Goal: Answer question/provide support

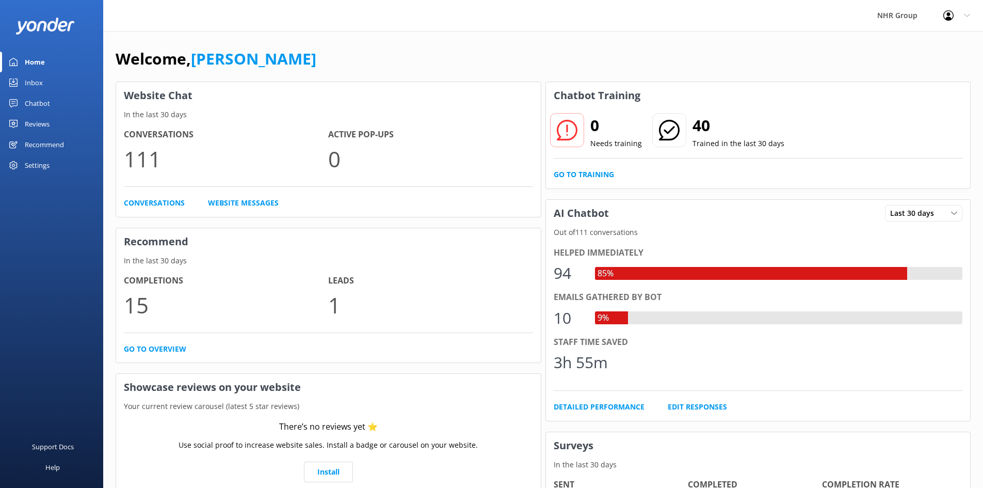
click at [46, 76] on link "Inbox" at bounding box center [51, 82] width 103 height 21
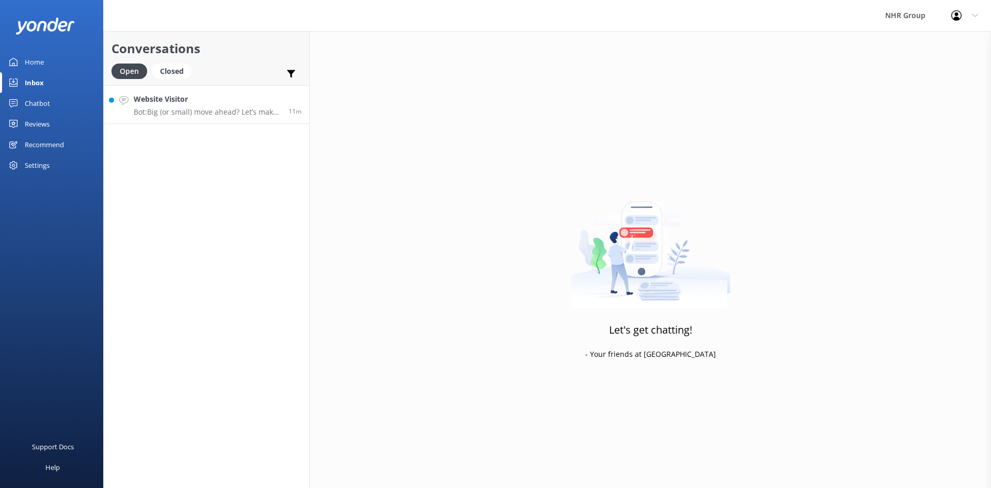
click at [230, 107] on p "Bot: Big (or small) move ahead? Let’s make sure you’ve got the right wheels. Ta…" at bounding box center [207, 111] width 147 height 9
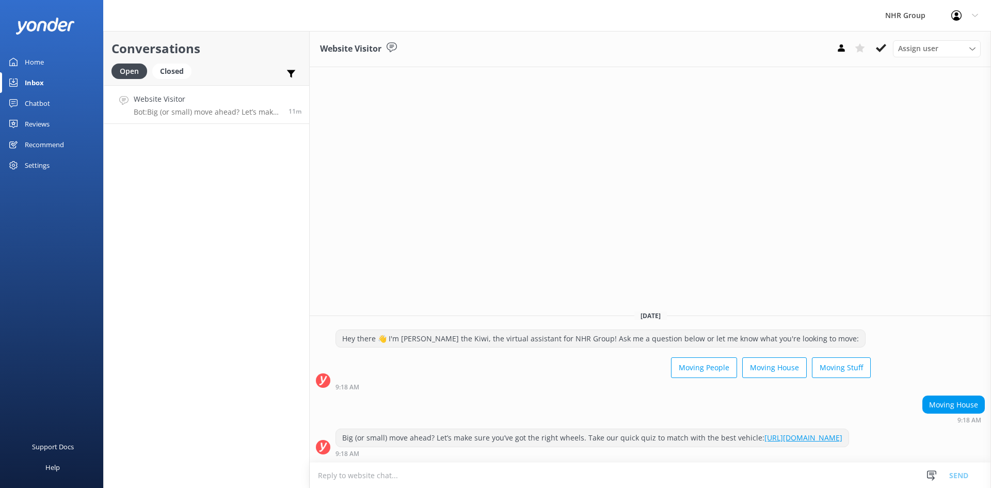
click at [33, 62] on div "Home" at bounding box center [34, 62] width 19 height 21
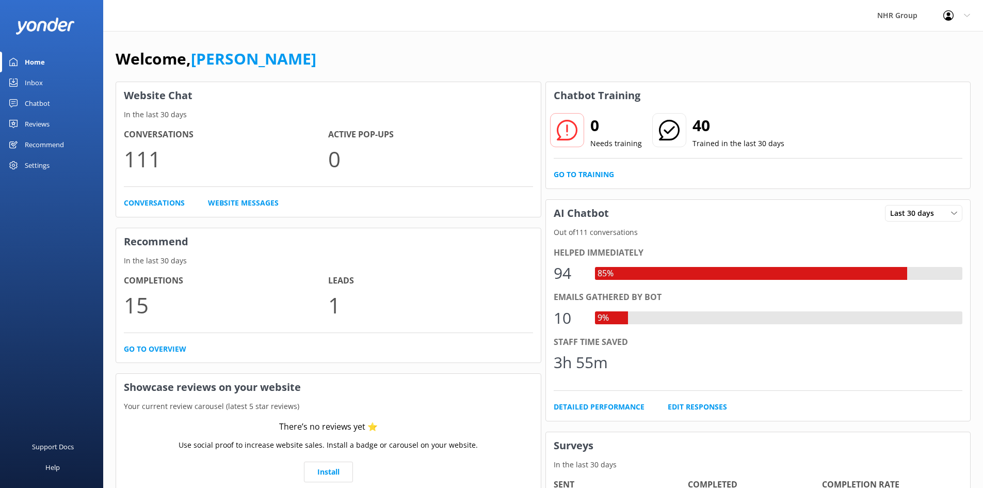
click at [484, 34] on div "Welcome, Damian Website Chat In the last 30 days Conversations 111 Active Pop-u…" at bounding box center [543, 298] width 880 height 534
click at [46, 83] on link "Inbox" at bounding box center [51, 82] width 103 height 21
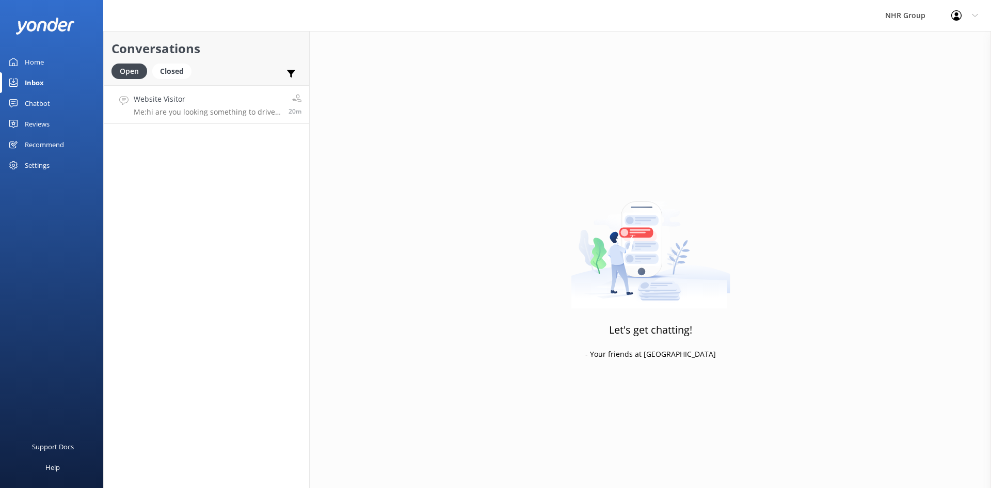
click at [209, 106] on div "Website Visitor Me: hi are you looking something to drive on class 1" at bounding box center [207, 104] width 147 height 22
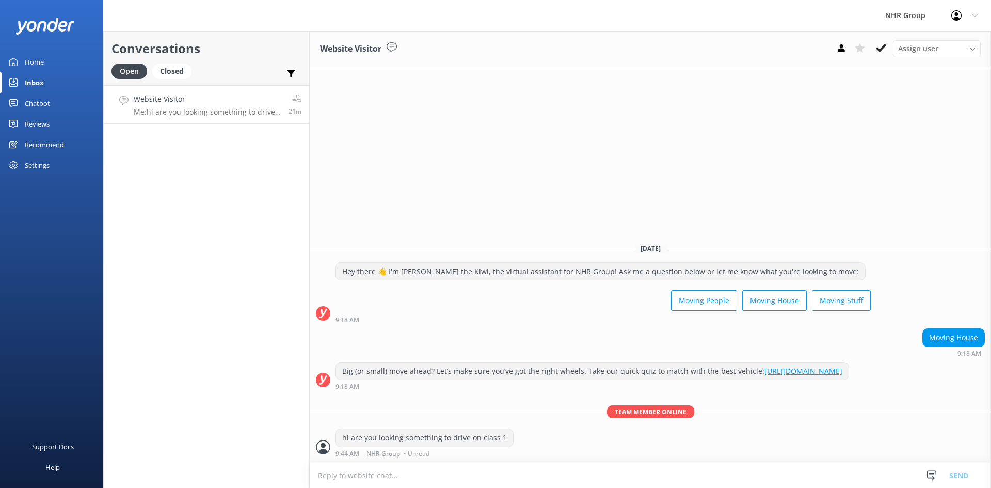
click at [59, 61] on link "Home" at bounding box center [51, 62] width 103 height 21
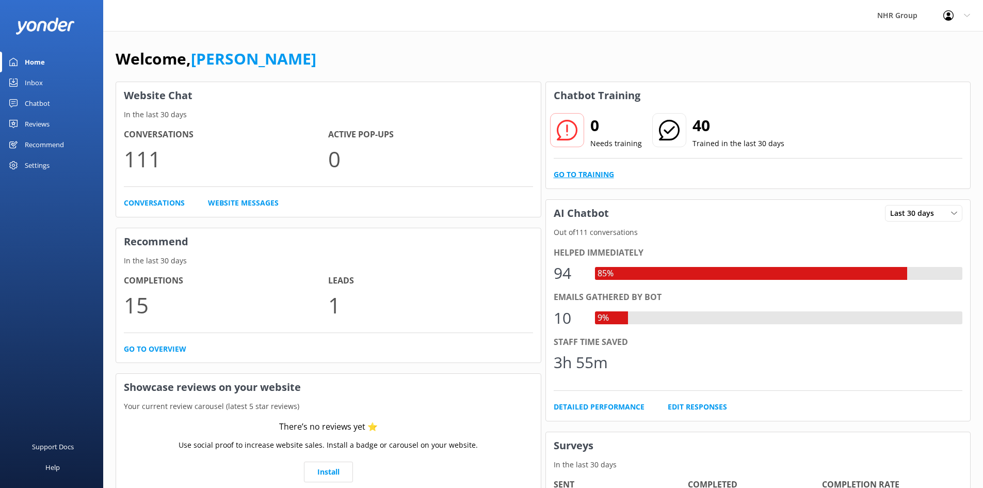
click at [577, 171] on link "Go to Training" at bounding box center [584, 174] width 60 height 11
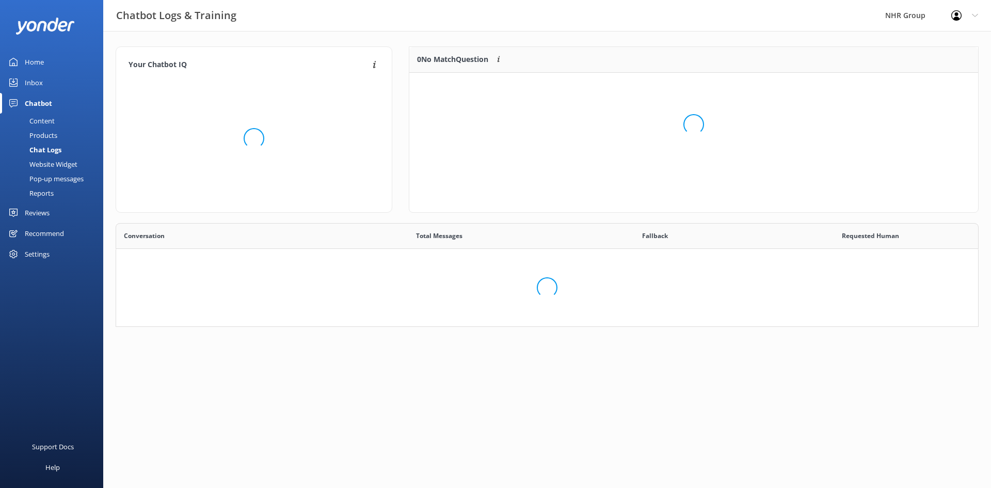
scroll to position [354, 847]
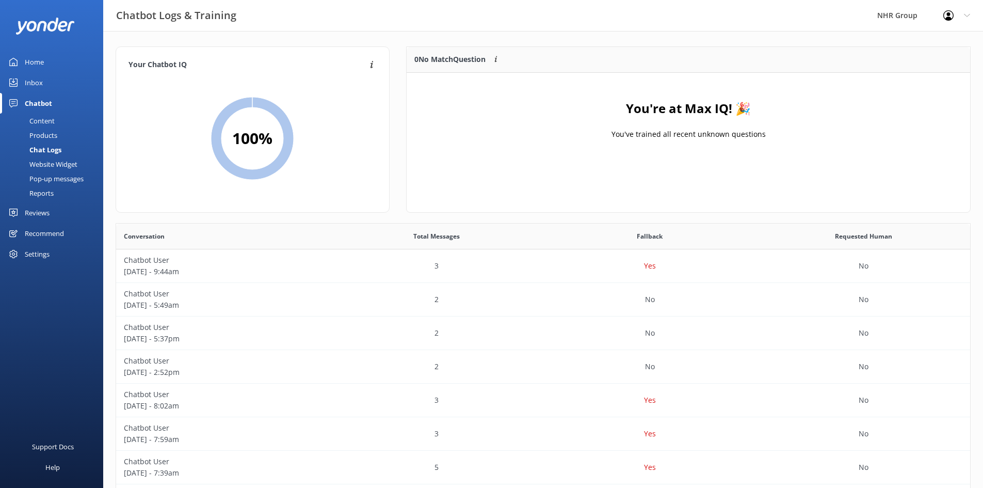
click at [37, 117] on div "Content" at bounding box center [30, 121] width 49 height 14
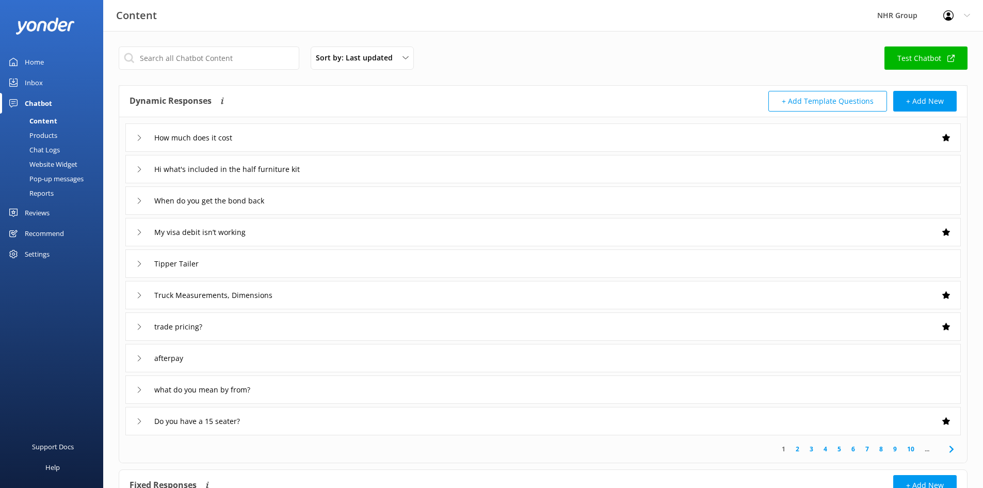
click at [244, 349] on div "afterpay" at bounding box center [543, 358] width 836 height 28
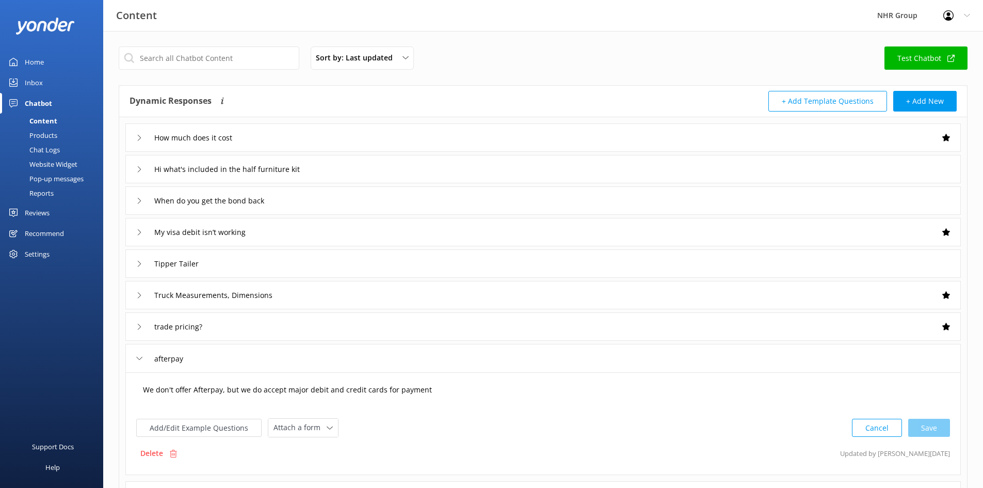
click at [304, 390] on textarea "We don't offer Afterpay, but we do accept major debit and credit cards for paym…" at bounding box center [543, 395] width 812 height 32
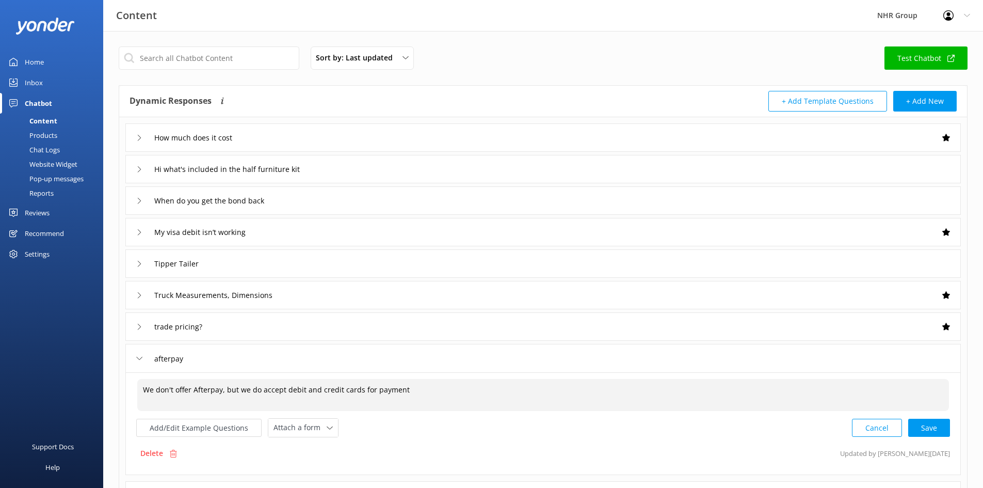
click at [221, 388] on textarea "We don't offer Afterpay, but we do accept debit and credit cards for payment" at bounding box center [543, 395] width 812 height 32
click at [945, 429] on div "Cancel Loading.." at bounding box center [902, 426] width 98 height 19
type textarea "We don't offer Afterpay at this time, but we do accept debit and credit cards f…"
click at [234, 357] on div "afterpay" at bounding box center [543, 358] width 836 height 28
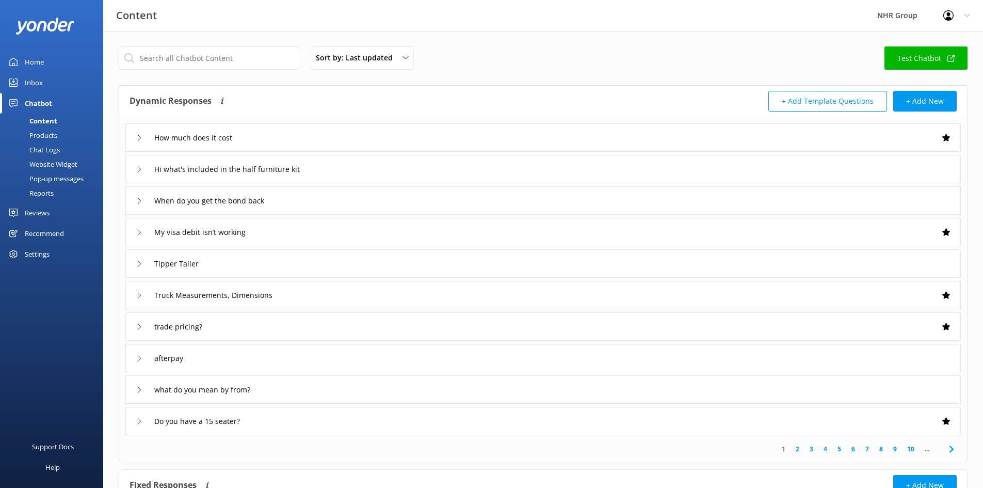
click at [31, 79] on div "Inbox" at bounding box center [34, 82] width 18 height 21
